Goal: Entertainment & Leisure: Consume media (video, audio)

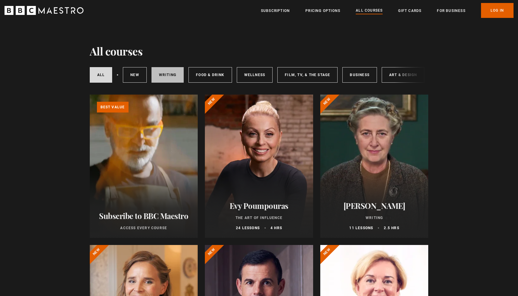
click at [168, 74] on link "Writing" at bounding box center [167, 75] width 32 height 16
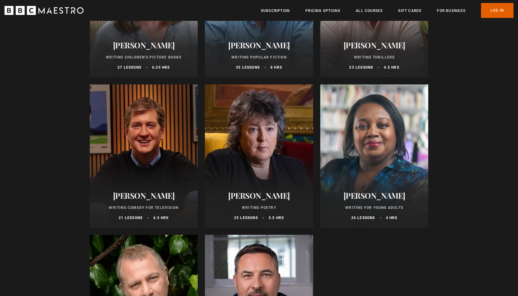
scroll to position [460, 0]
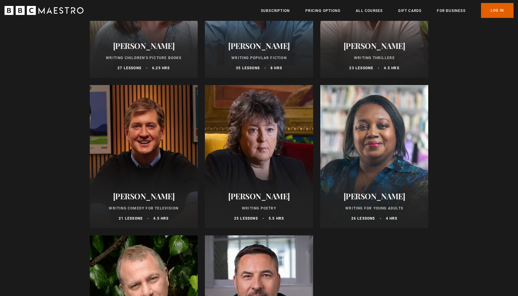
click at [371, 50] on h2 "Harlan Coben" at bounding box center [374, 45] width 94 height 9
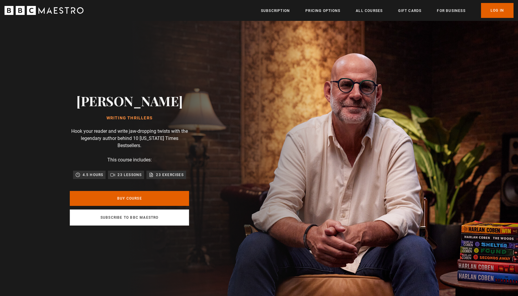
click at [488, 13] on link "Log In" at bounding box center [497, 10] width 33 height 15
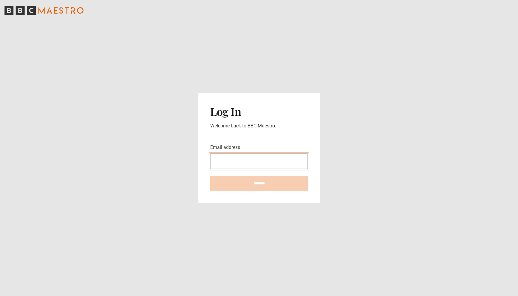
type input "**********"
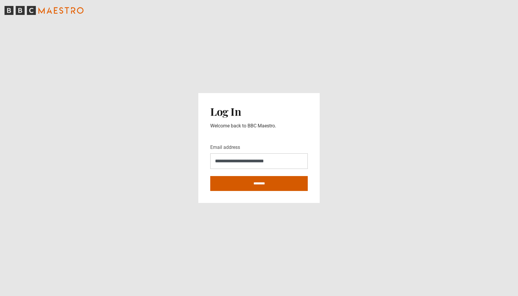
click at [247, 185] on input "********" at bounding box center [259, 183] width 98 height 15
type input "**********"
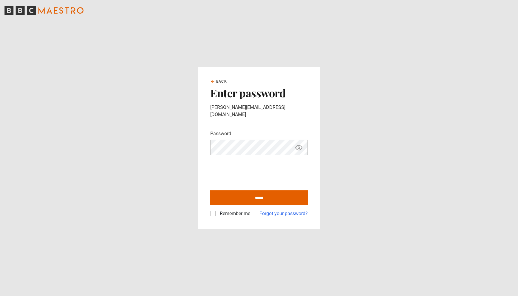
click at [298, 147] on icon "Show password" at bounding box center [299, 148] width 2 height 2
click at [245, 197] on input "******" at bounding box center [259, 197] width 98 height 15
type input "**********"
click at [217, 210] on label "Remember me" at bounding box center [233, 213] width 33 height 7
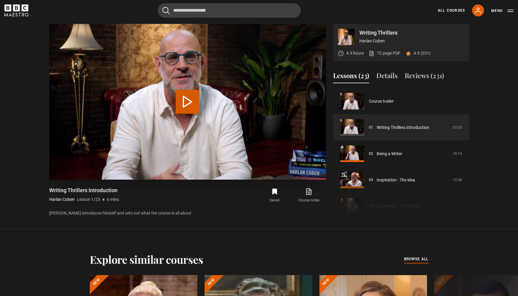
click at [189, 105] on button "Play Lesson Writing Thrillers Introduction" at bounding box center [188, 102] width 24 height 24
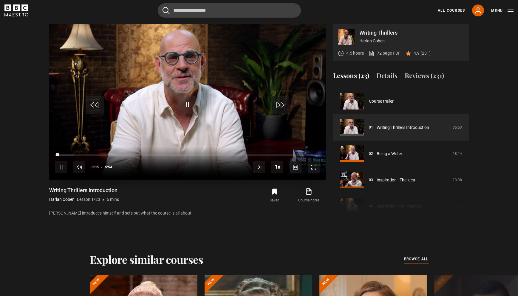
click at [313, 166] on span "Video Player" at bounding box center [314, 167] width 12 height 12
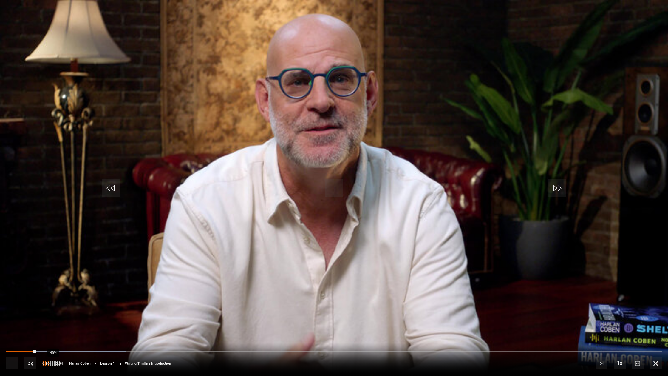
drag, startPoint x: 63, startPoint y: 364, endPoint x: 50, endPoint y: 364, distance: 12.5
click at [53, 295] on div "46%" at bounding box center [53, 363] width 0 height 4
click at [51, 295] on div "36%" at bounding box center [51, 363] width 0 height 4
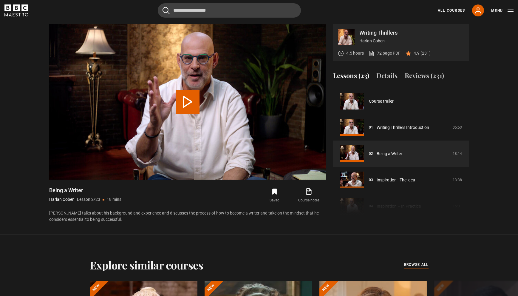
scroll to position [26, 0]
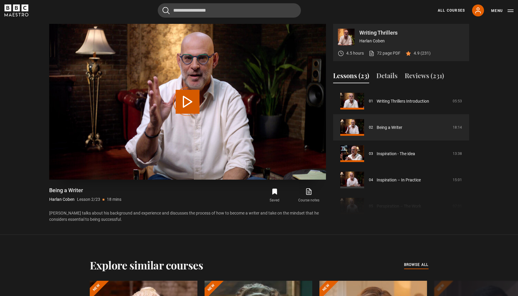
click at [192, 105] on div "Video Player is loading." at bounding box center [188, 102] width 30 height 30
click at [188, 103] on div "Video Player is loading." at bounding box center [188, 102] width 30 height 30
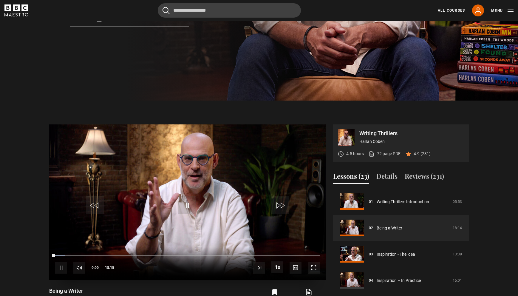
scroll to position [191, 0]
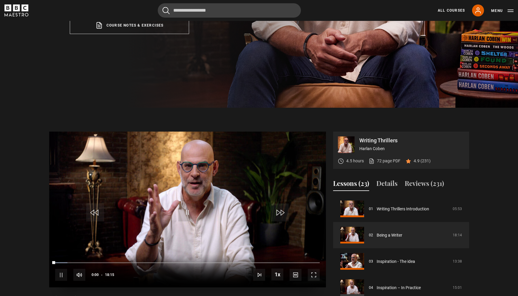
click at [312, 276] on span "Video Player" at bounding box center [314, 275] width 12 height 12
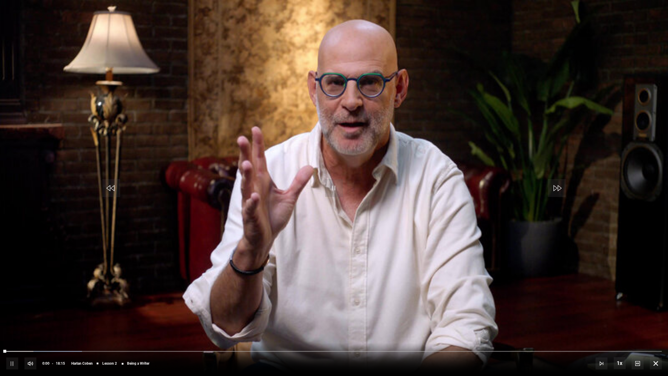
click at [115, 295] on div "10s Skip Back 10 seconds Pause 10s Skip Forward 10 seconds Loaded : 11.56% 00:4…" at bounding box center [334, 359] width 668 height 33
click at [206, 295] on div "10s Skip Back 10 seconds Pause 10s Skip Forward 10 seconds Loaded : 12.45% 05:5…" at bounding box center [334, 359] width 668 height 33
click at [225, 295] on video "Video Player" at bounding box center [334, 188] width 668 height 376
click at [332, 192] on div "Video Player is loading." at bounding box center [334, 188] width 30 height 30
click at [124, 295] on video "Video Player" at bounding box center [334, 188] width 668 height 376
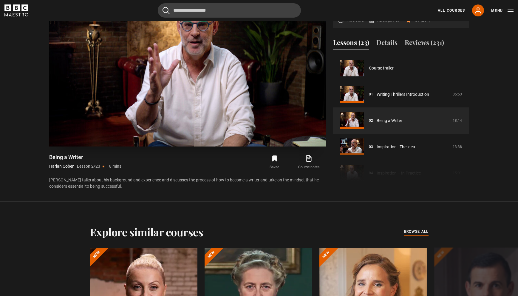
scroll to position [332, 0]
